Goal: Task Accomplishment & Management: Use online tool/utility

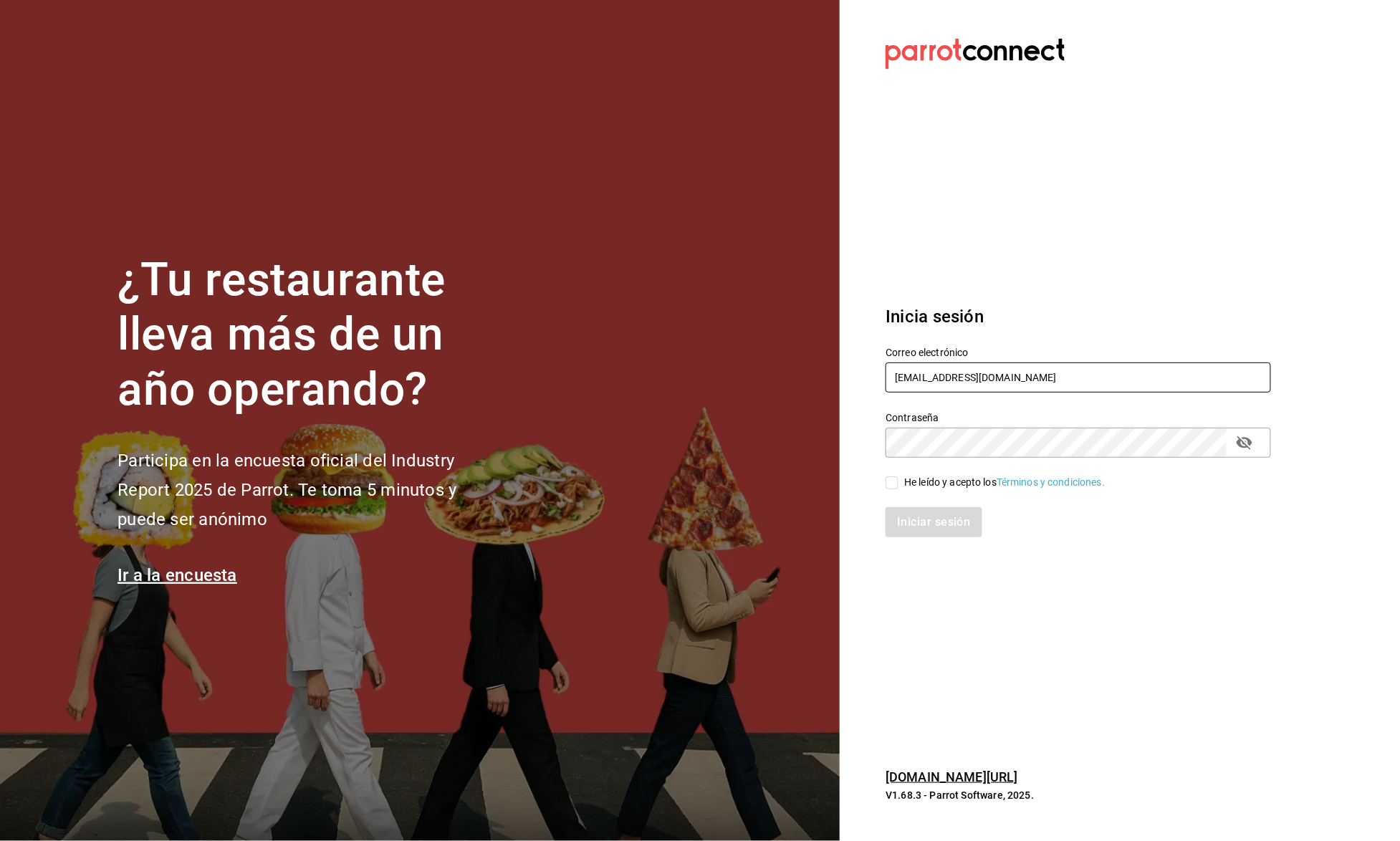
click at [1012, 385] on input "[EMAIL_ADDRESS][DOMAIN_NAME]" at bounding box center [1077, 377] width 385 height 30
type input "[EMAIL_ADDRESS][DOMAIN_NAME]"
click at [924, 482] on div "He leído y acepto los Términos y condiciones." at bounding box center [1004, 482] width 201 height 15
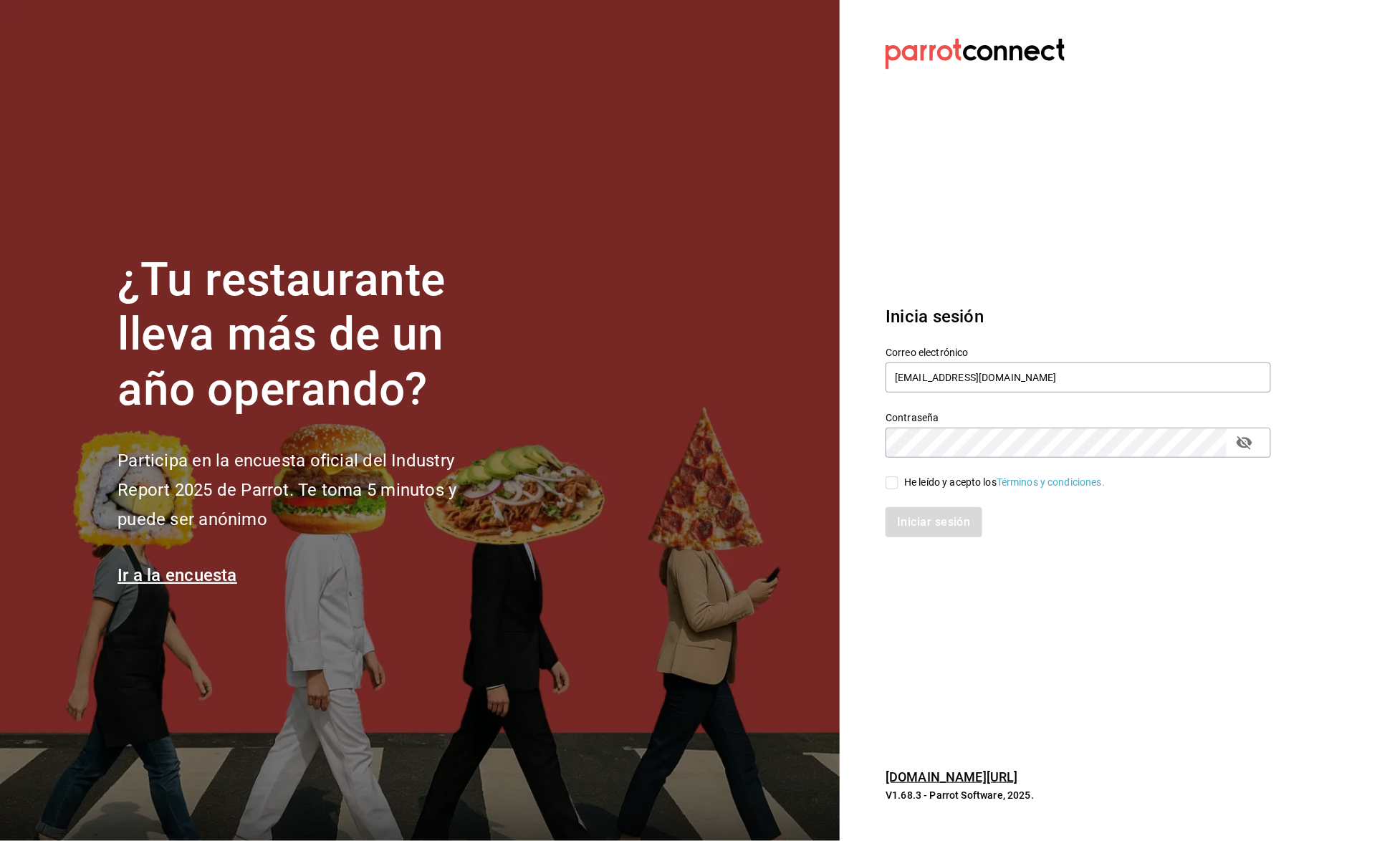
click at [898, 482] on input "He leído y acepto los Términos y condiciones." at bounding box center [891, 482] width 13 height 13
checkbox input "true"
click at [923, 548] on div "Inicia sesión Correo electrónico [EMAIL_ADDRESS][DOMAIN_NAME] Contraseña Contra…" at bounding box center [1077, 420] width 385 height 268
click at [925, 518] on button "Iniciar sesión" at bounding box center [934, 522] width 97 height 30
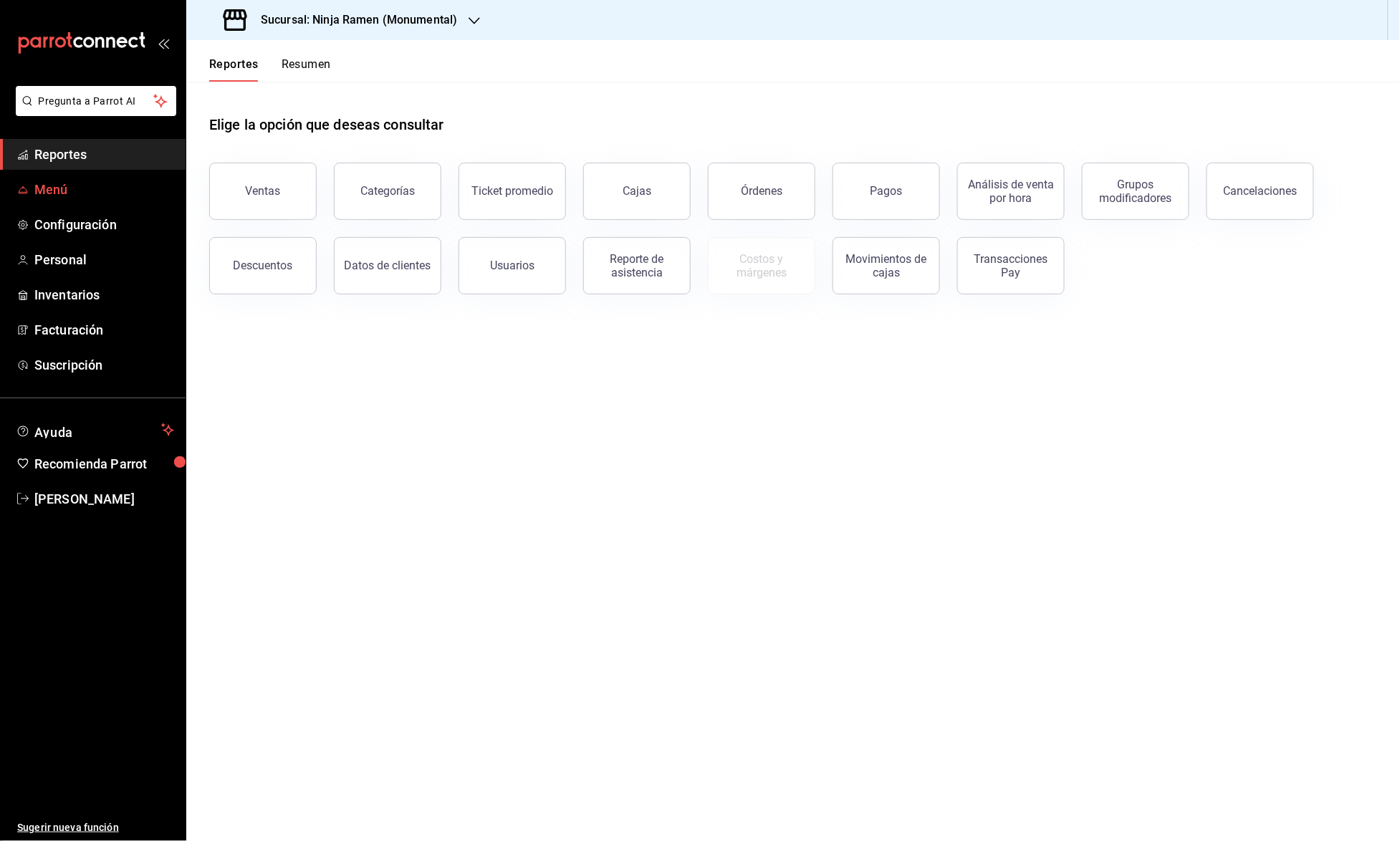
click at [107, 190] on span "Menú" at bounding box center [104, 190] width 140 height 20
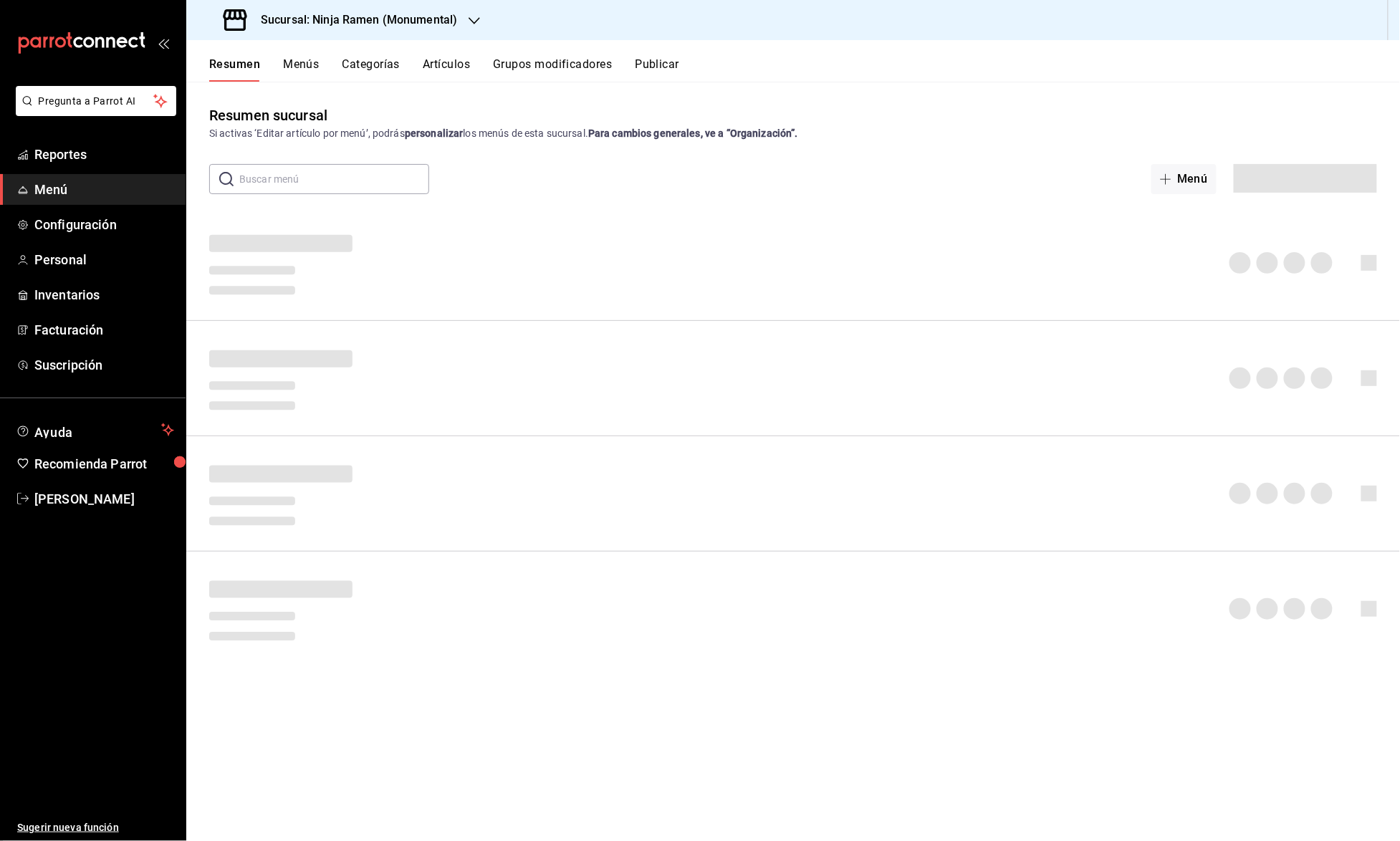
click at [107, 190] on span "Menú" at bounding box center [104, 190] width 140 height 20
click at [444, 58] on button "Artículos" at bounding box center [446, 69] width 47 height 25
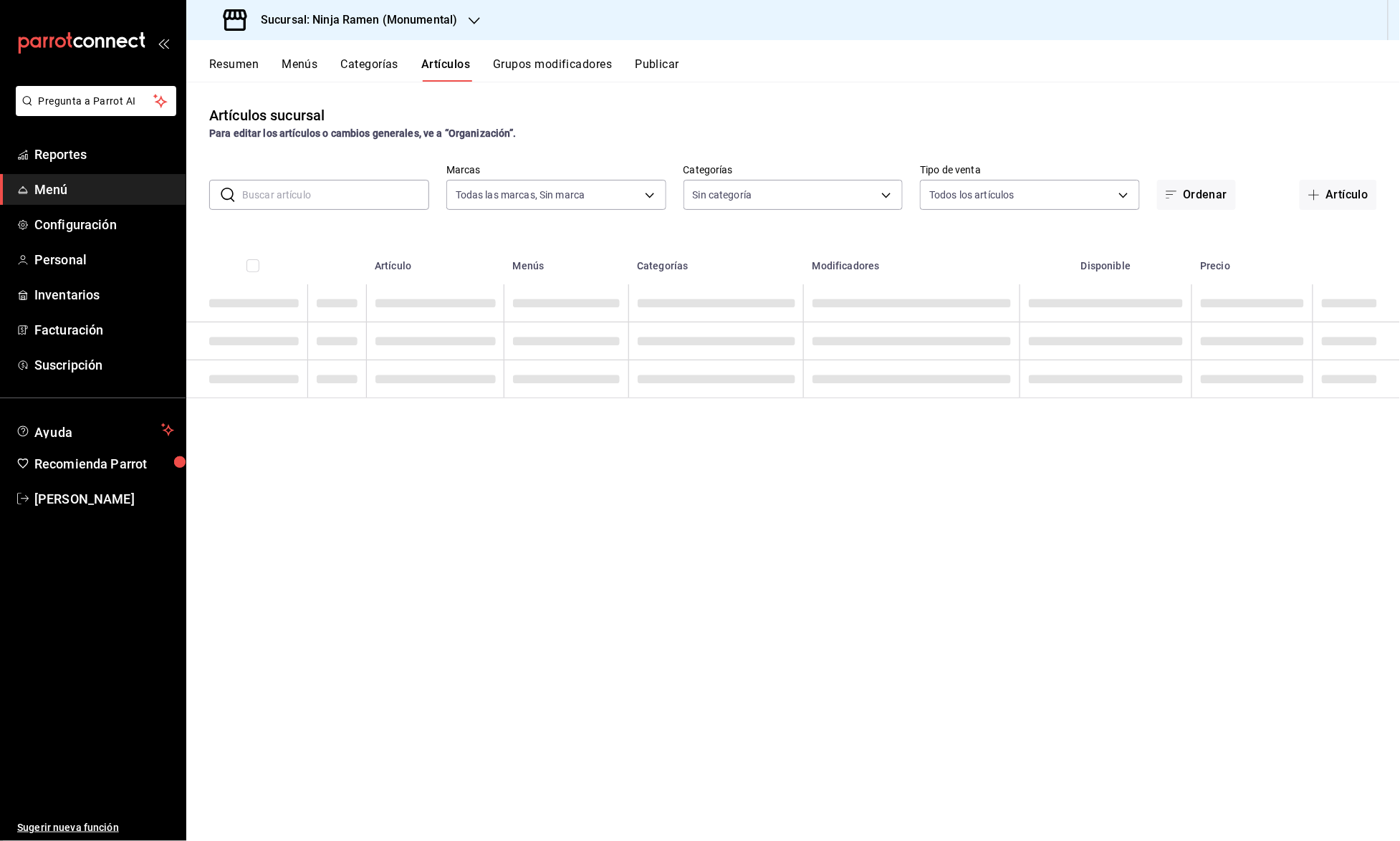
type input "941a7ee8-c1b6-44d2-a910-c29d9c83c70c"
type input "d11c7596-842f-4bf2-b38a-6a7025a79a59,36dc590a-87e6-46de-85a6-f6ec2e0dcf52,a5095…"
click at [463, 19] on div "Sucursal: Ninja Ramen (Monumental)" at bounding box center [341, 20] width 288 height 41
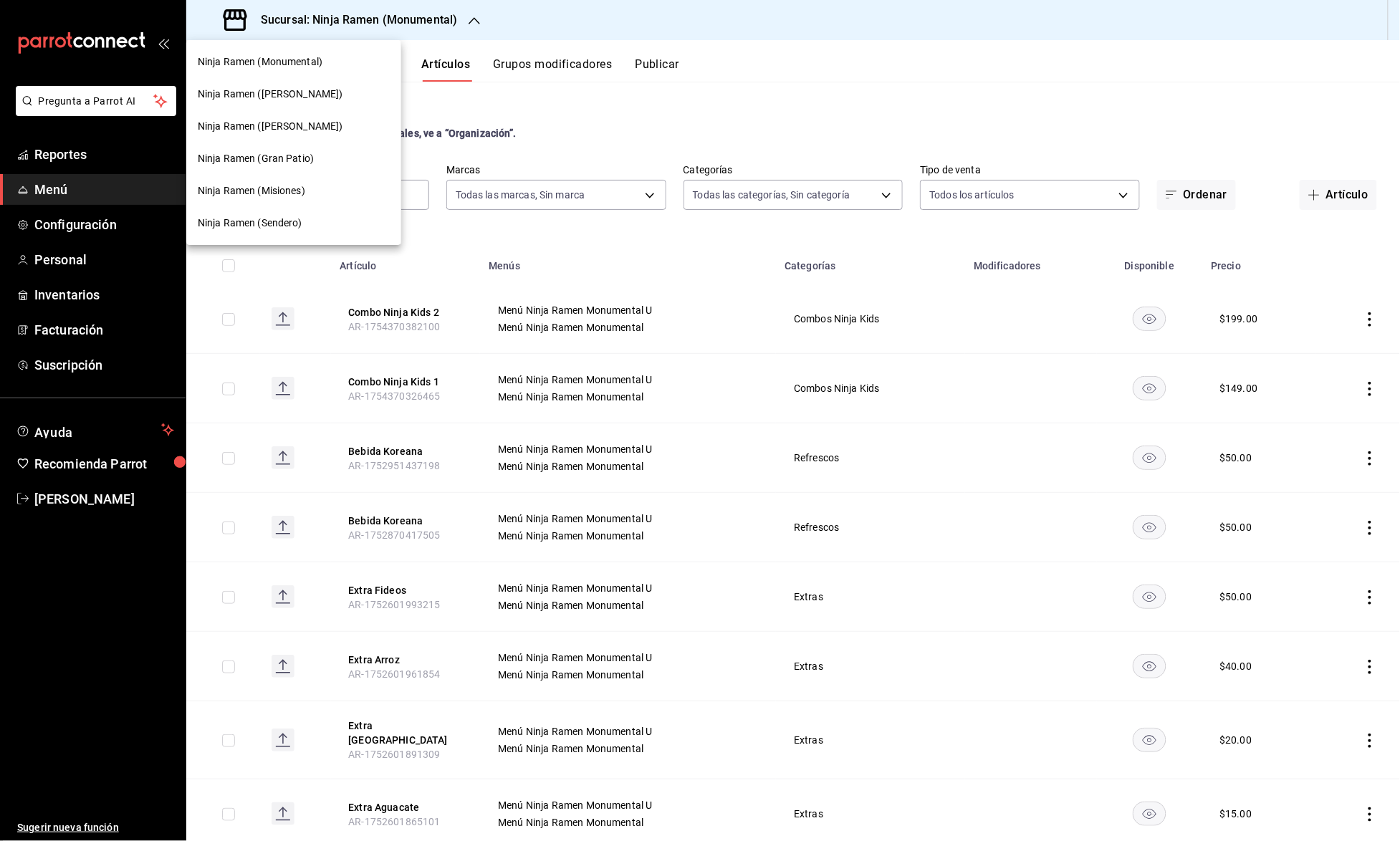
click at [308, 154] on span "Ninja Ramen (Gran Patio)" at bounding box center [255, 158] width 116 height 15
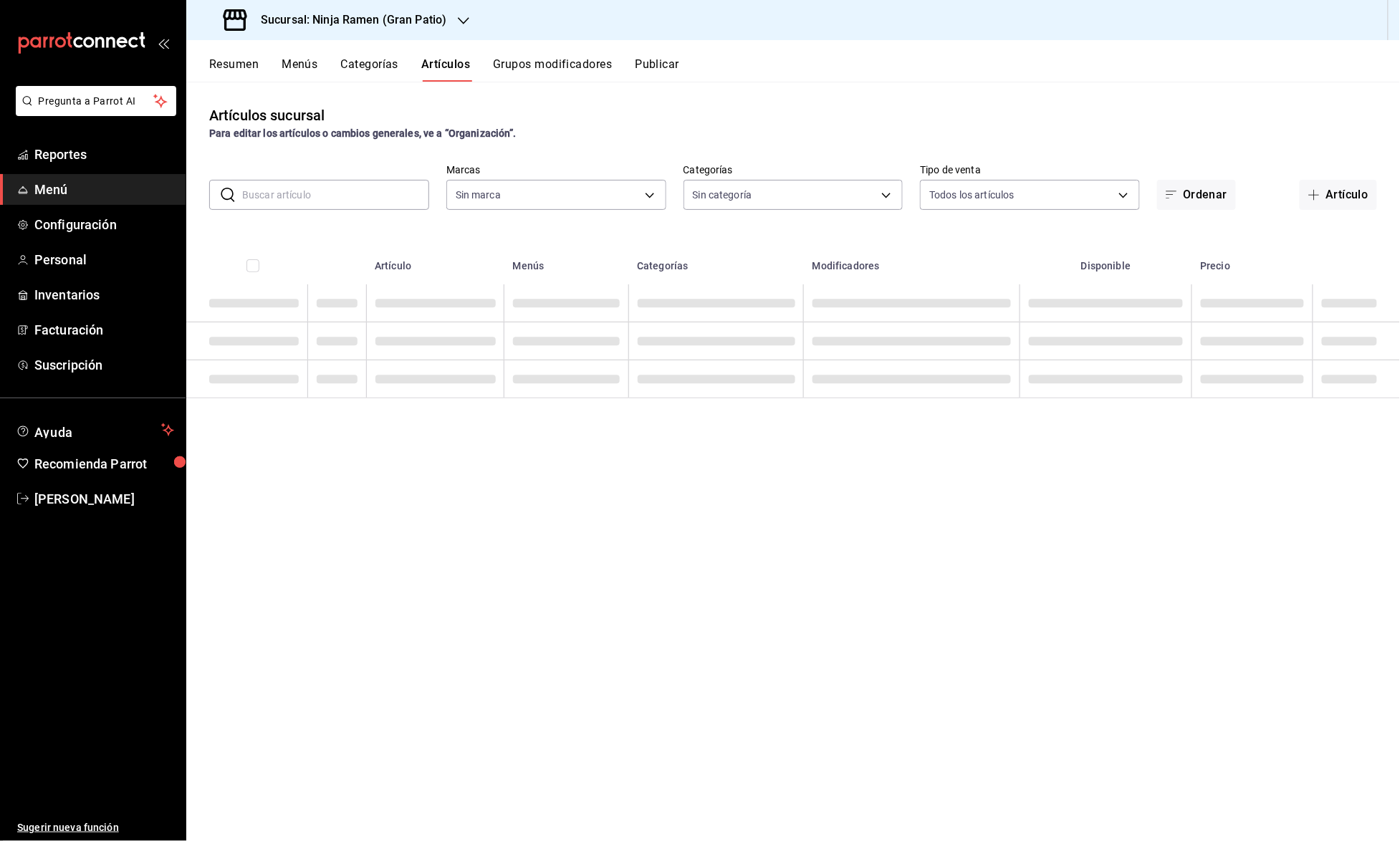
click at [317, 193] on input "text" at bounding box center [335, 194] width 187 height 29
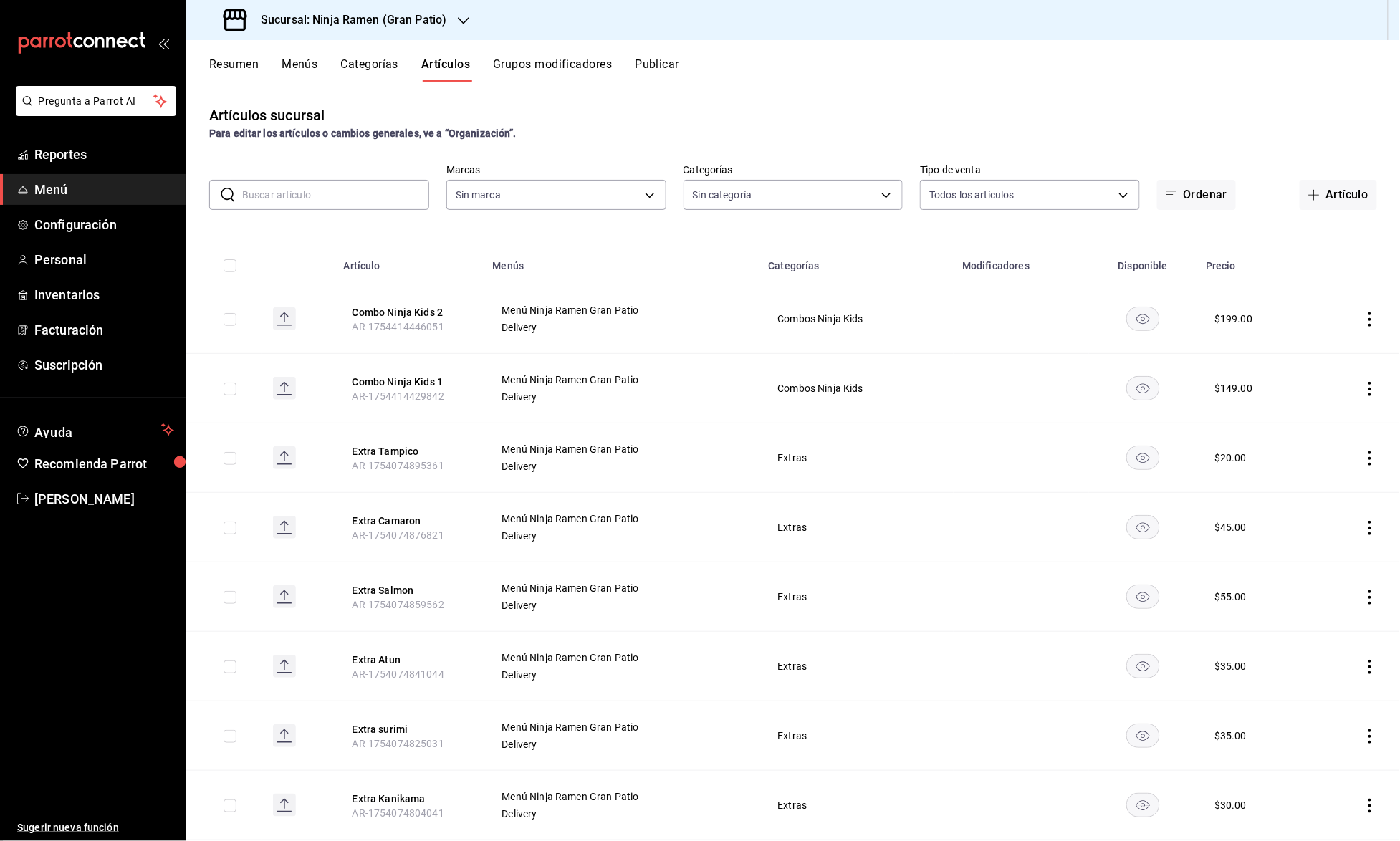
type input "0d3d54d2-317b-4c12-8240-5af3502e9e0c"
type input "ec26766d-fe29-4bb6-ba7b-804b97db4678,fd72c259-21a4-4453-bd5a-24d6e73214ce,68e91…"
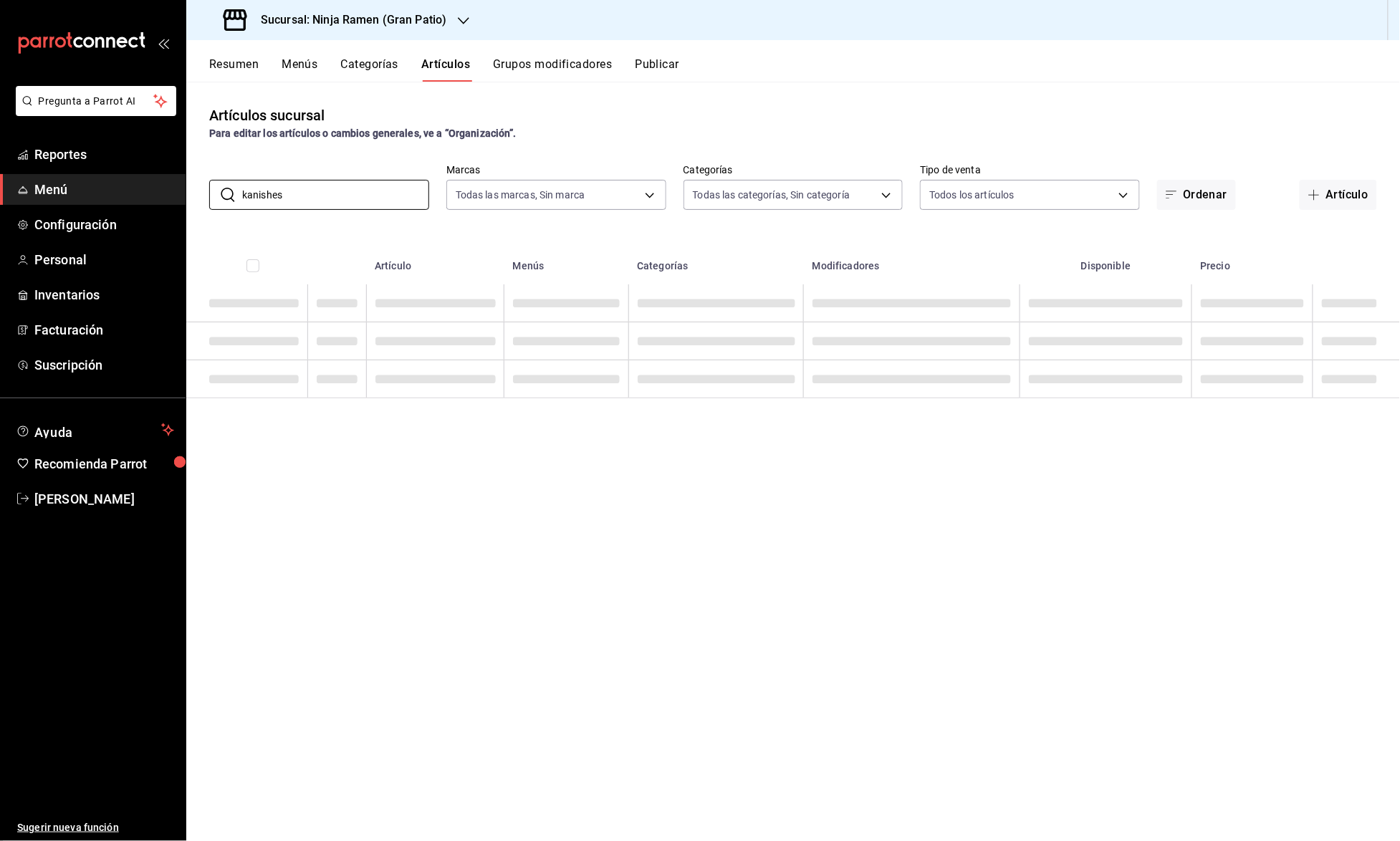
type input "kanishe"
